Goal: Information Seeking & Learning: Find specific fact

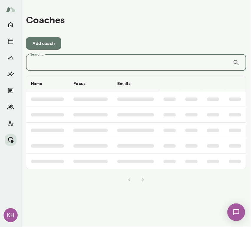
click at [80, 63] on input "Search..." at bounding box center [129, 62] width 206 height 16
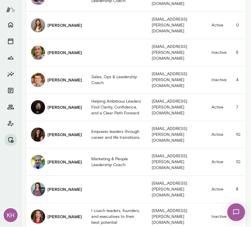
scroll to position [381, 0]
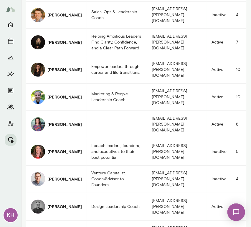
type input "***"
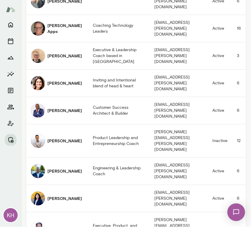
scroll to position [0, 0]
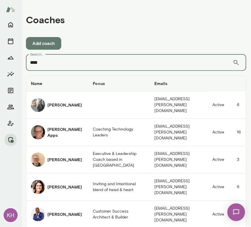
click at [59, 63] on input "***" at bounding box center [129, 62] width 206 height 16
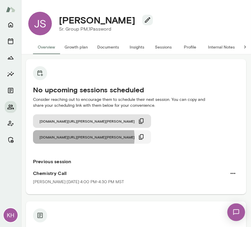
click at [143, 134] on icon "button" at bounding box center [141, 136] width 5 height 5
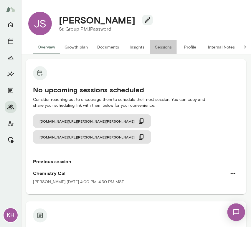
click at [160, 46] on button "Sessions" at bounding box center [163, 47] width 26 height 14
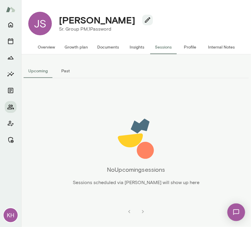
click at [63, 70] on button "Past" at bounding box center [65, 71] width 26 height 14
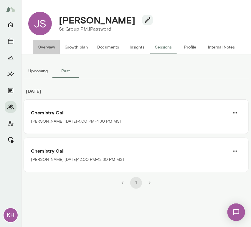
click at [46, 49] on button "Overview" at bounding box center [46, 47] width 27 height 14
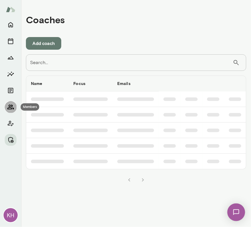
click at [9, 108] on icon "Members" at bounding box center [10, 107] width 6 height 5
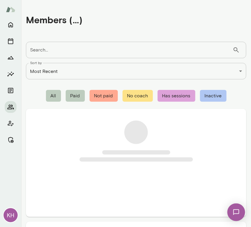
click at [59, 47] on input "Search..." at bounding box center [129, 50] width 206 height 16
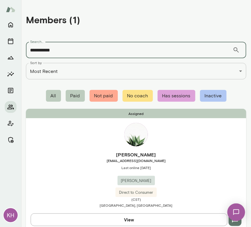
type input "**********"
click at [74, 167] on span "Last online [DATE]" at bounding box center [136, 167] width 220 height 5
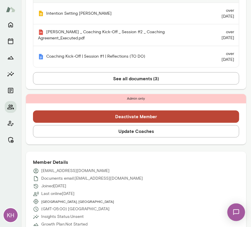
scroll to position [202, 0]
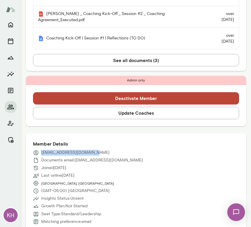
drag, startPoint x: 91, startPoint y: 135, endPoint x: 41, endPoint y: 132, distance: 51.0
click at [41, 133] on div "Member Details [EMAIL_ADDRESS][DOMAIN_NAME] Documents email: [EMAIL_ADDRESS][DO…" at bounding box center [136, 194] width 220 height 122
copy p "[EMAIL_ADDRESS][DOMAIN_NAME]"
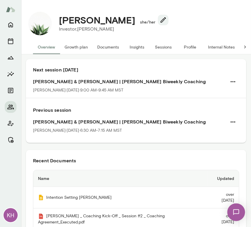
scroll to position [0, 0]
click at [216, 45] on button "Internal Notes" at bounding box center [221, 47] width 36 height 14
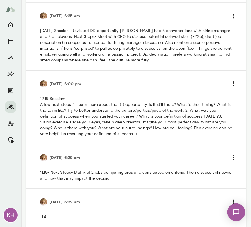
scroll to position [622, 0]
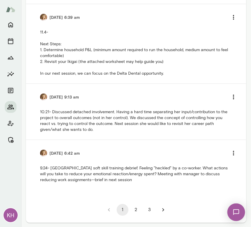
click at [146, 210] on button "3" at bounding box center [149, 210] width 12 height 12
